Goal: Find specific page/section: Find specific page/section

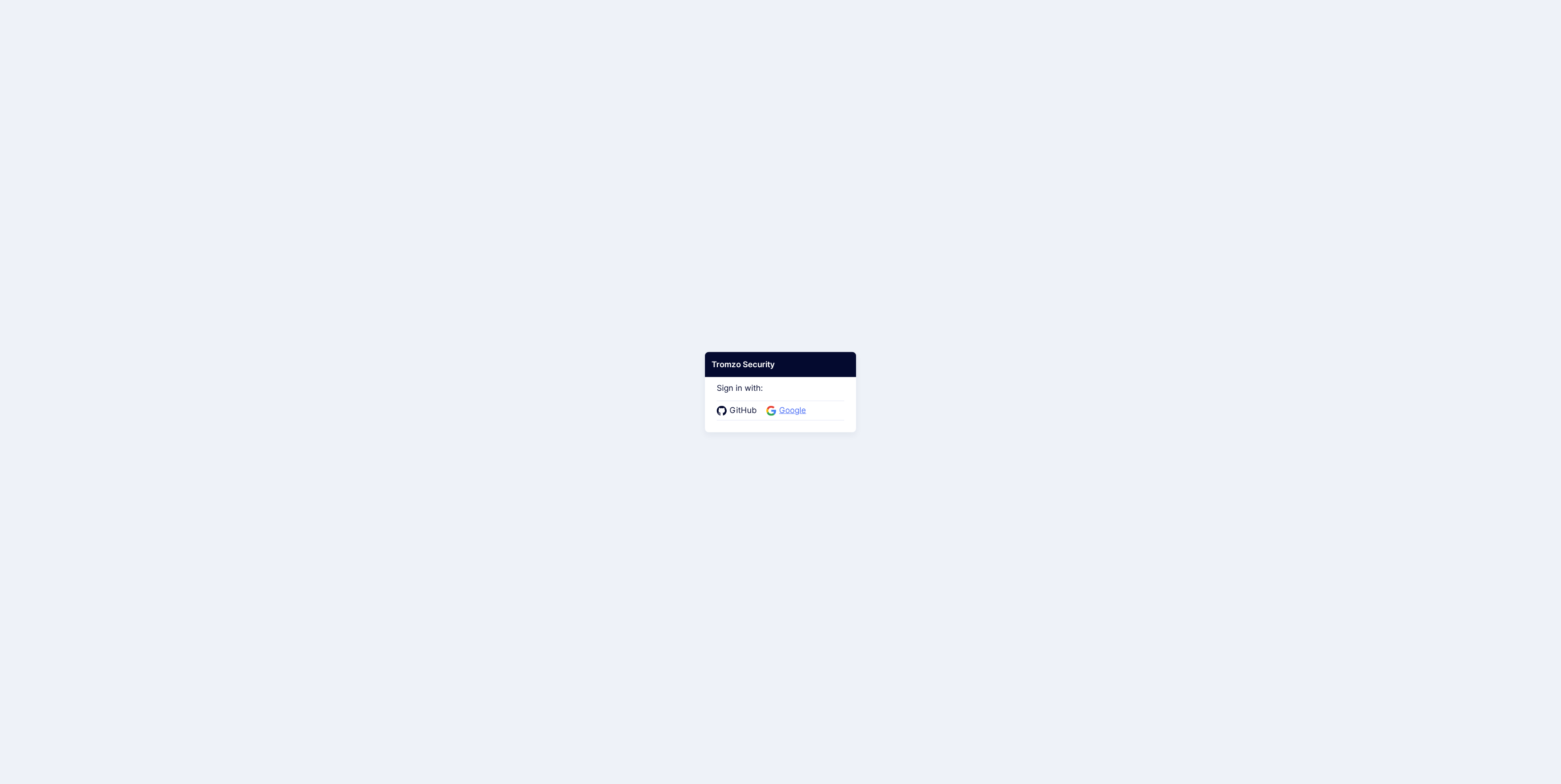
click at [799, 412] on span "Google" at bounding box center [793, 410] width 33 height 12
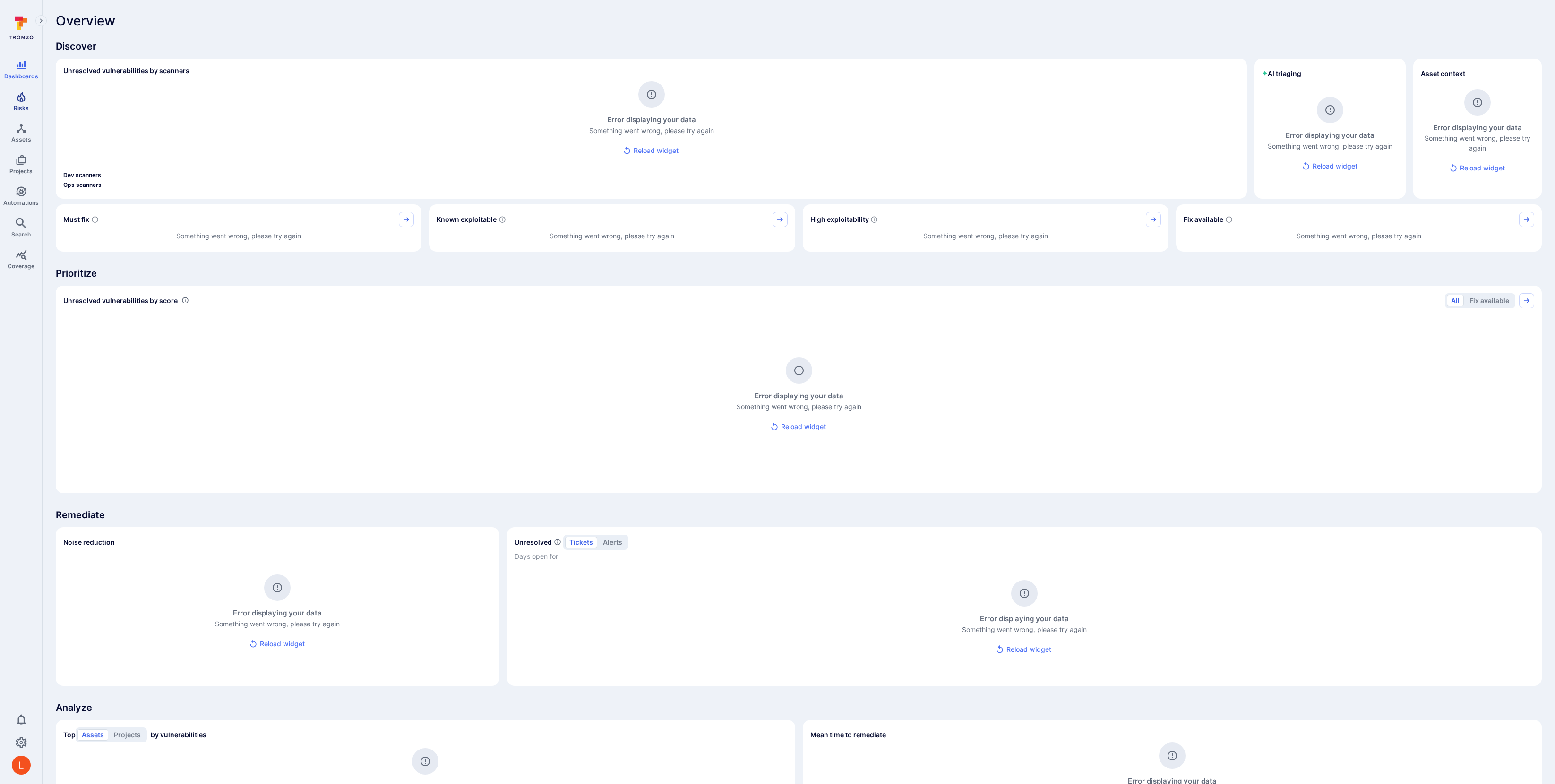
click at [19, 104] on link "Risks" at bounding box center [21, 101] width 42 height 28
